Goal: Navigation & Orientation: Find specific page/section

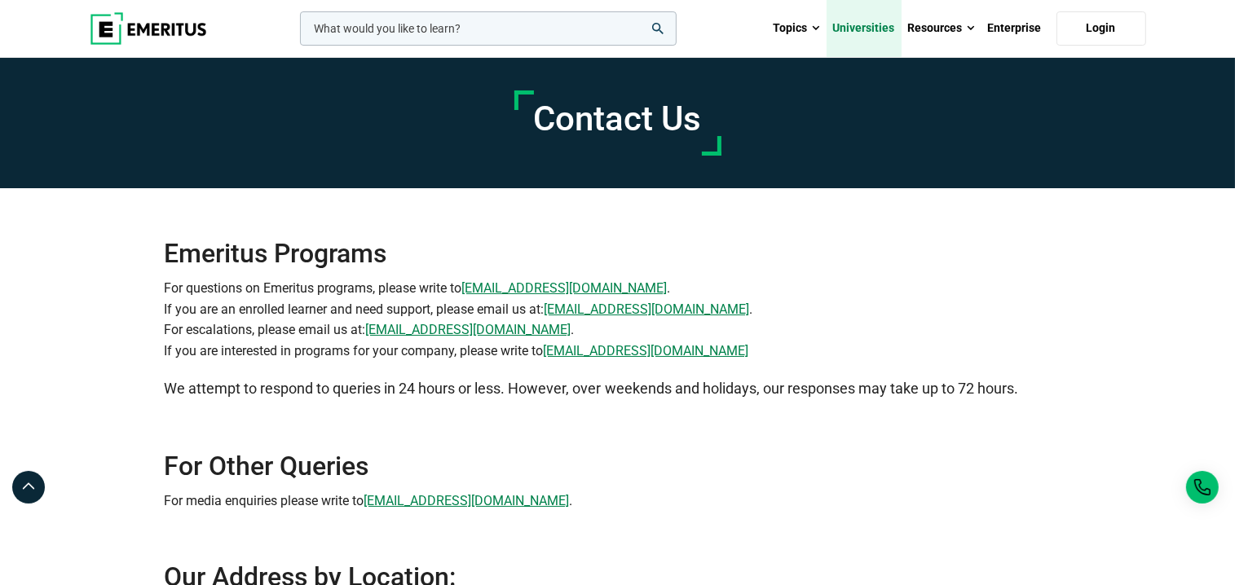
click at [864, 26] on link "Universities" at bounding box center [864, 28] width 75 height 57
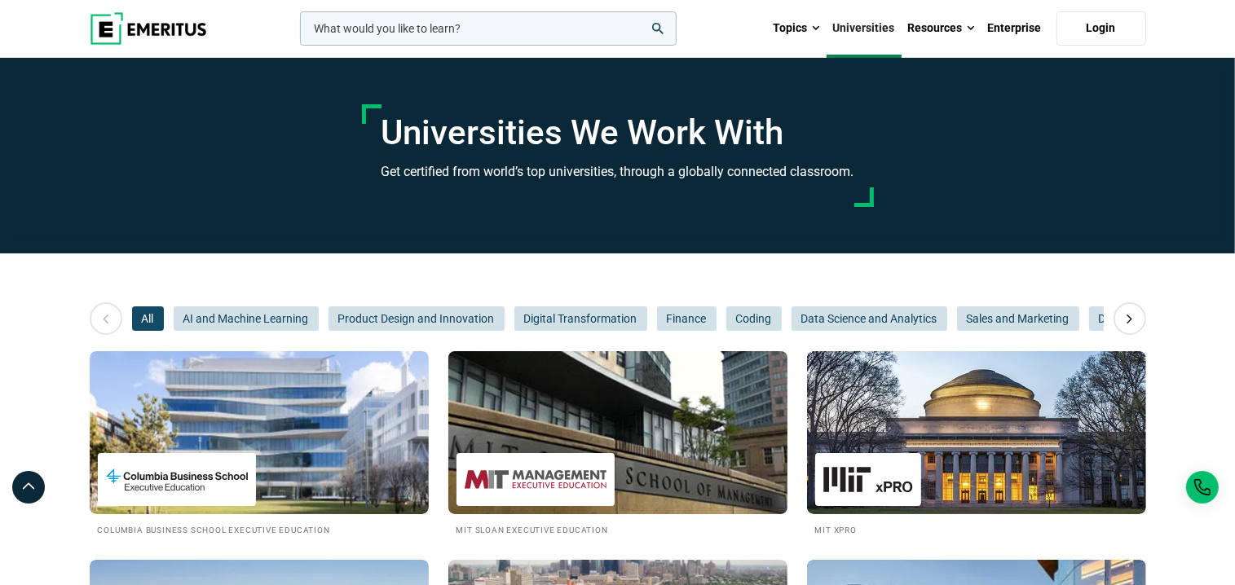
click at [583, 438] on img at bounding box center [617, 432] width 373 height 179
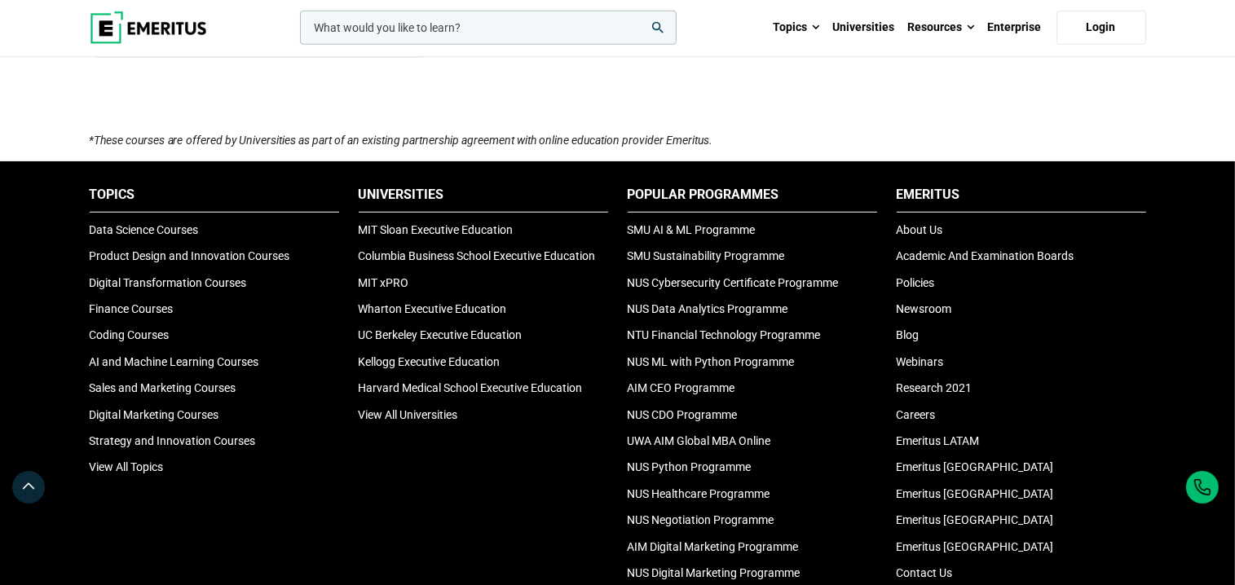
scroll to position [1549, 0]
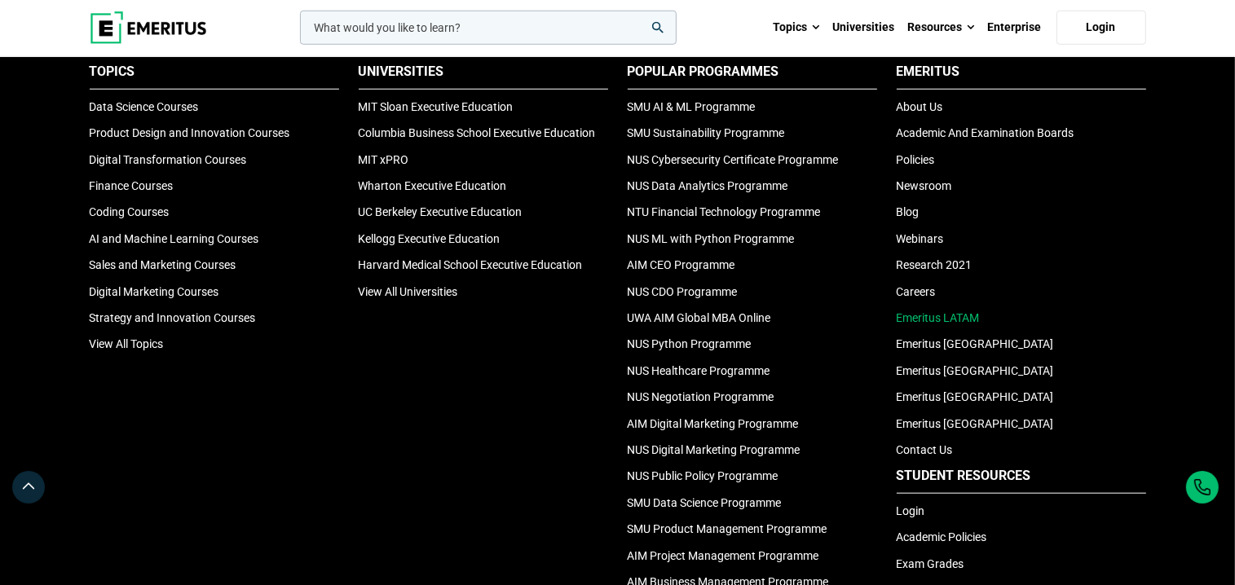
click at [942, 311] on link "Emeritus LATAM" at bounding box center [938, 317] width 83 height 13
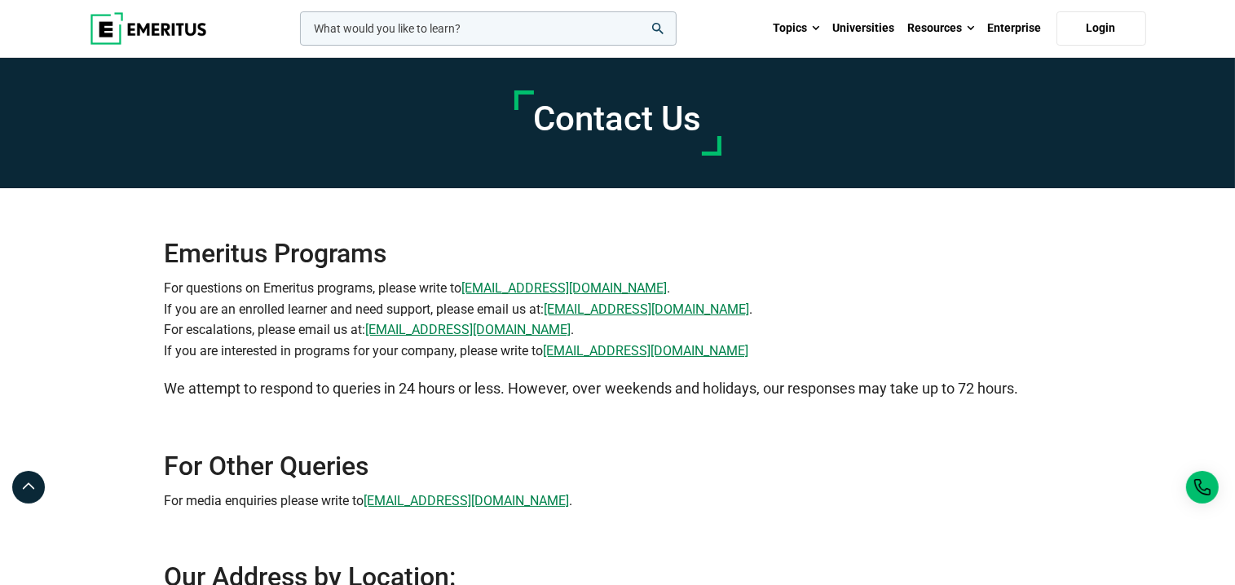
scroll to position [408, 0]
